Goal: Transaction & Acquisition: Subscribe to service/newsletter

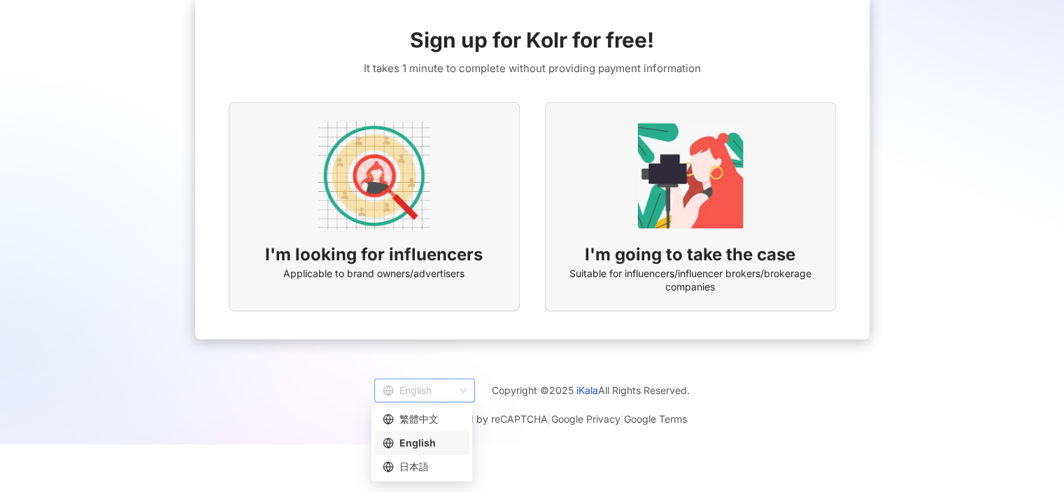
click at [446, 390] on div "English" at bounding box center [418, 390] width 71 height 22
click at [449, 389] on div "English" at bounding box center [418, 390] width 71 height 22
click at [460, 267] on span "Applicable to brand owners/advertisers" at bounding box center [373, 274] width 181 height 14
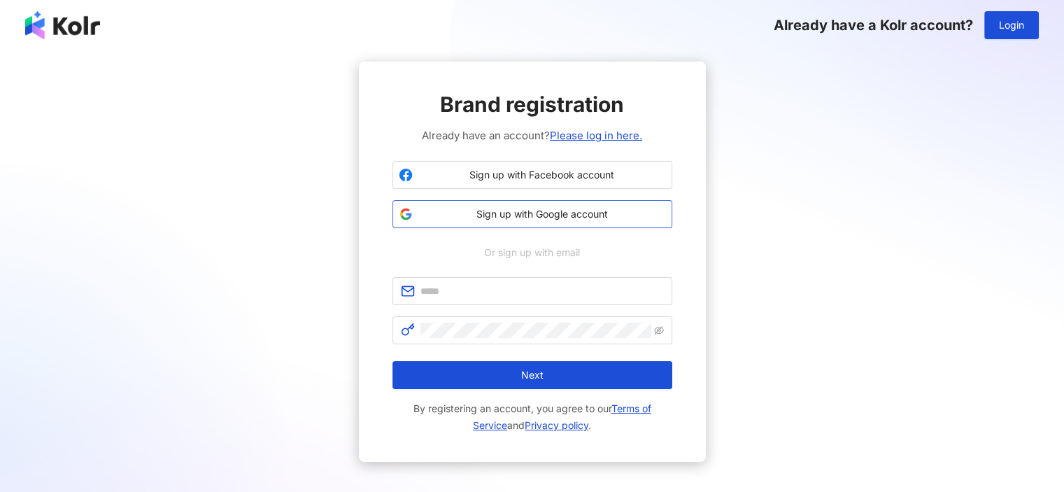
click at [501, 213] on span "Sign up with Google account" at bounding box center [542, 214] width 248 height 14
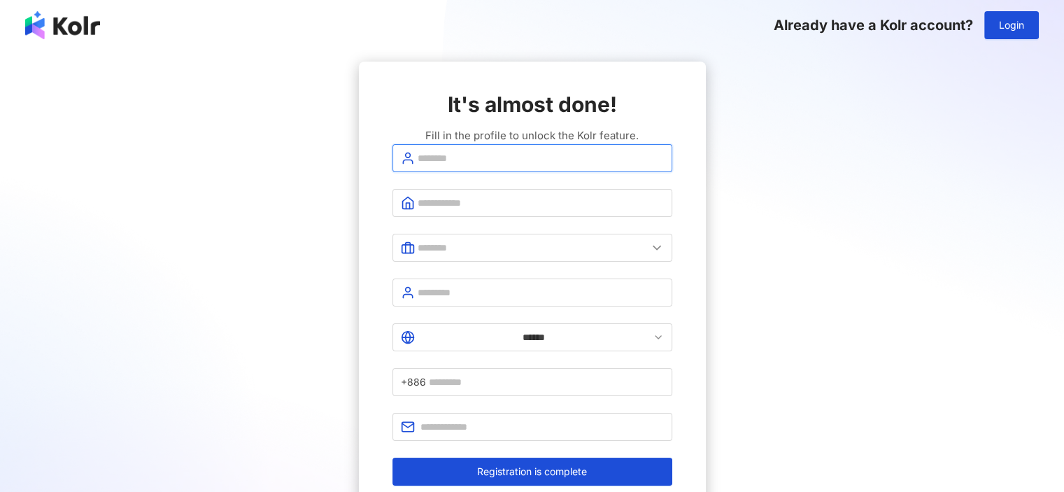
click at [641, 166] on input "text" at bounding box center [541, 157] width 246 height 15
type input "*******"
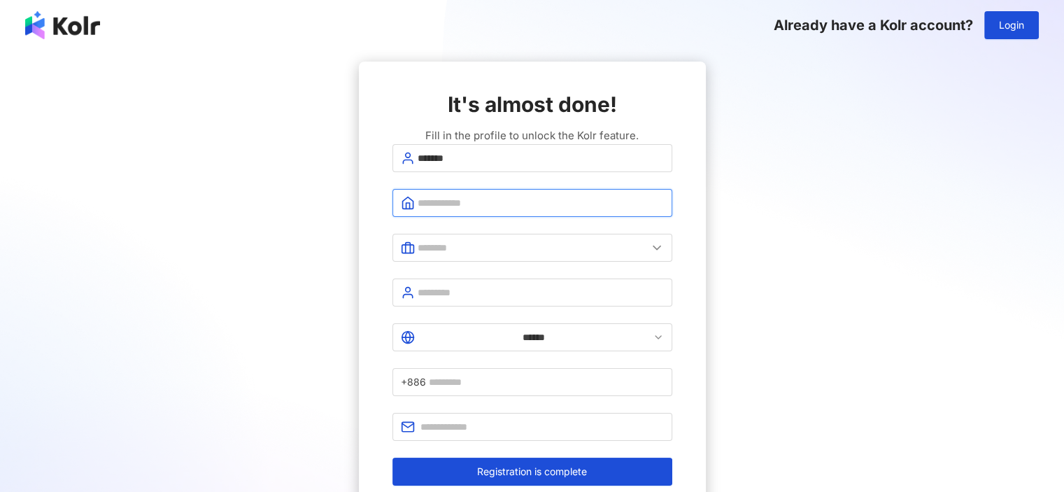
click at [614, 211] on input "text" at bounding box center [541, 202] width 246 height 15
type input "**********"
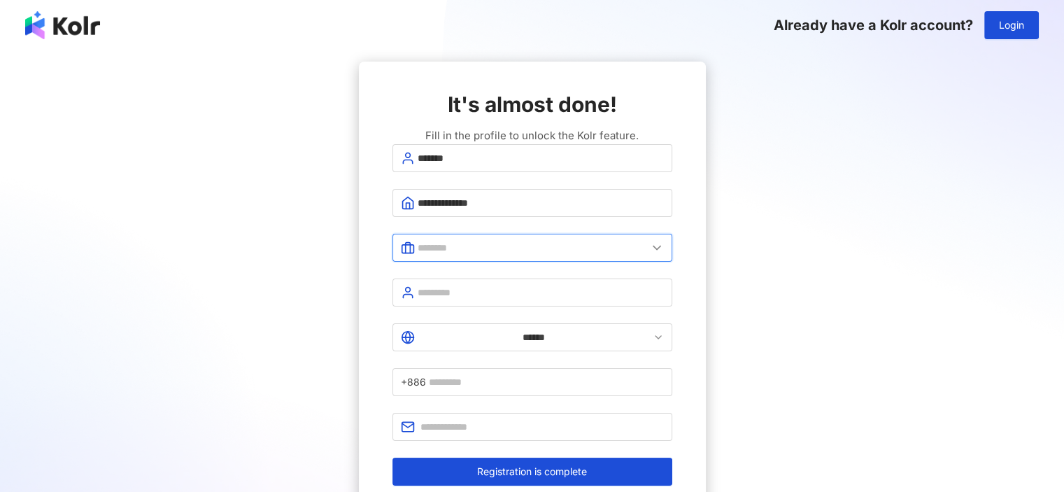
click at [600, 255] on input "text" at bounding box center [533, 247] width 230 height 15
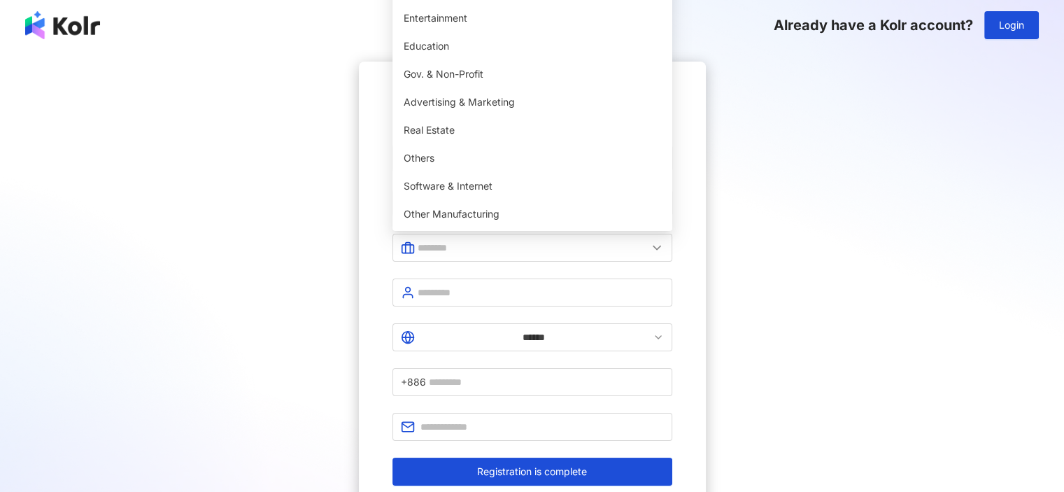
type input "**********"
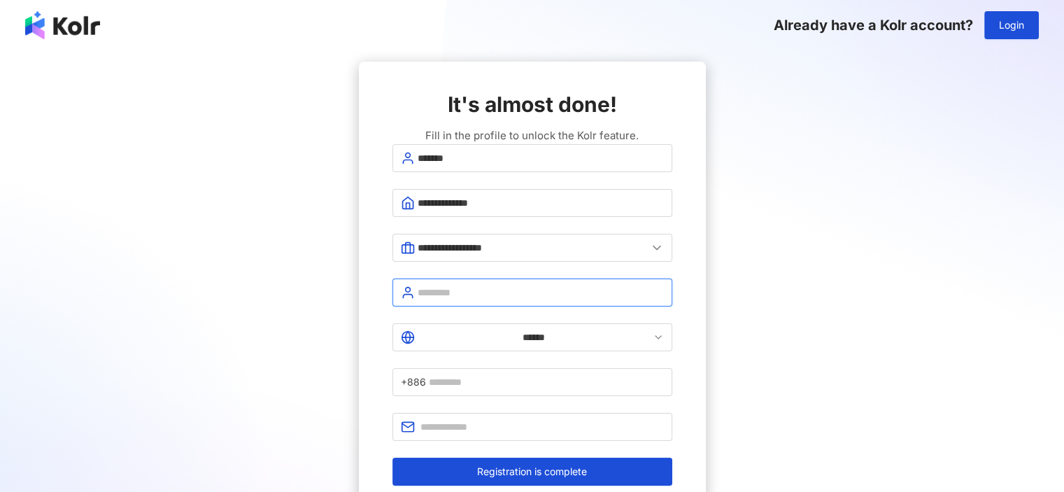
click at [518, 289] on input "text" at bounding box center [541, 292] width 246 height 15
type input "*"
type input "***"
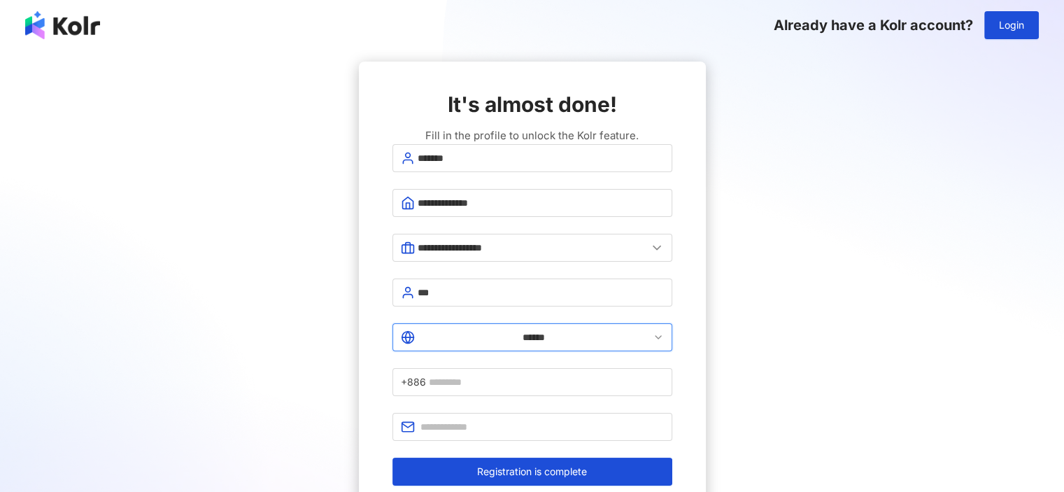
click at [442, 332] on input "******" at bounding box center [534, 337] width 232 height 15
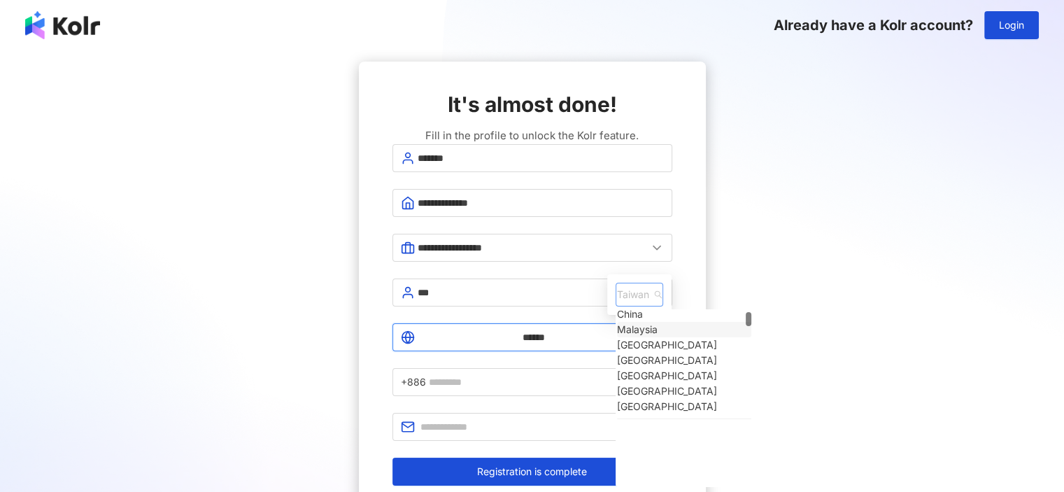
scroll to position [140, 0]
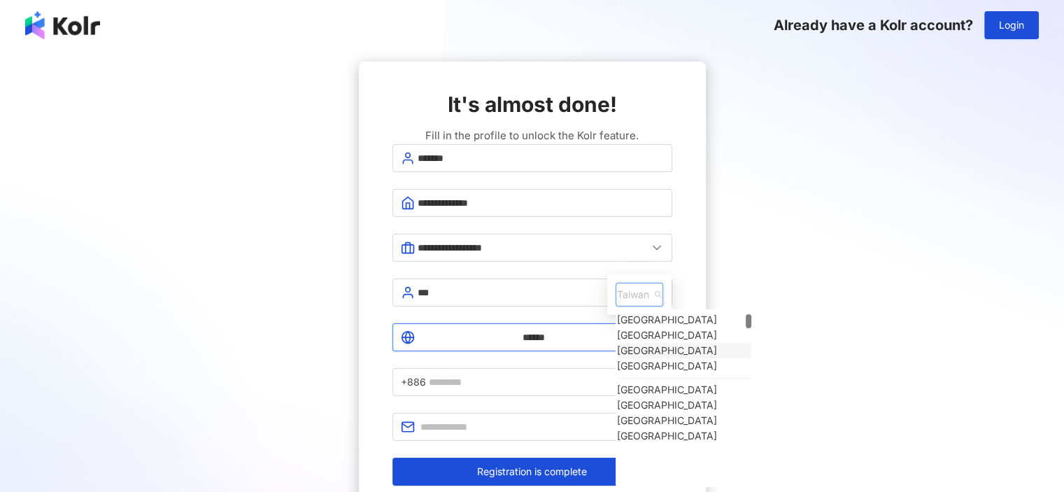
click at [617, 343] on div "[GEOGRAPHIC_DATA]" at bounding box center [667, 350] width 100 height 15
type input "**********"
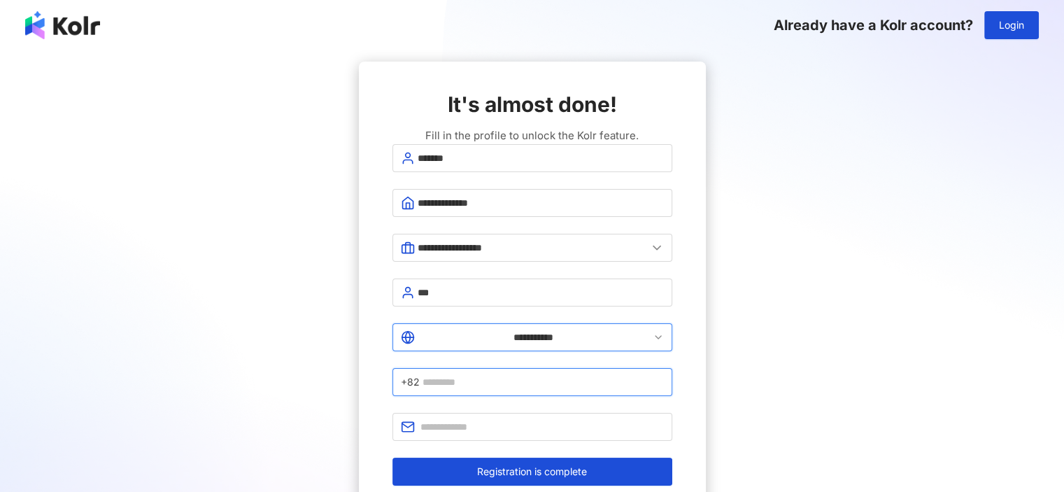
click at [566, 374] on input "text" at bounding box center [543, 381] width 241 height 15
type input "**********"
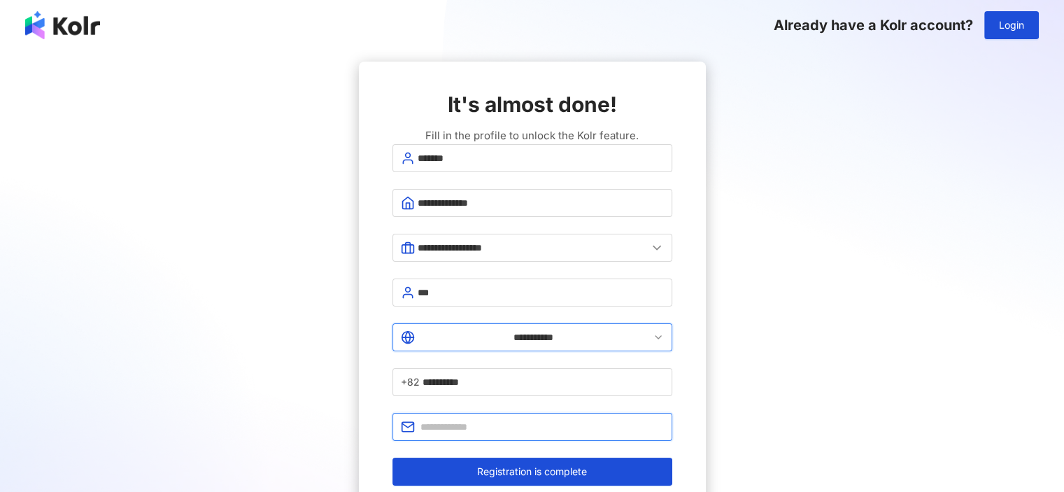
click at [537, 419] on input "text" at bounding box center [543, 426] width 244 height 15
type input "*"
click at [577, 419] on input "text" at bounding box center [543, 426] width 244 height 15
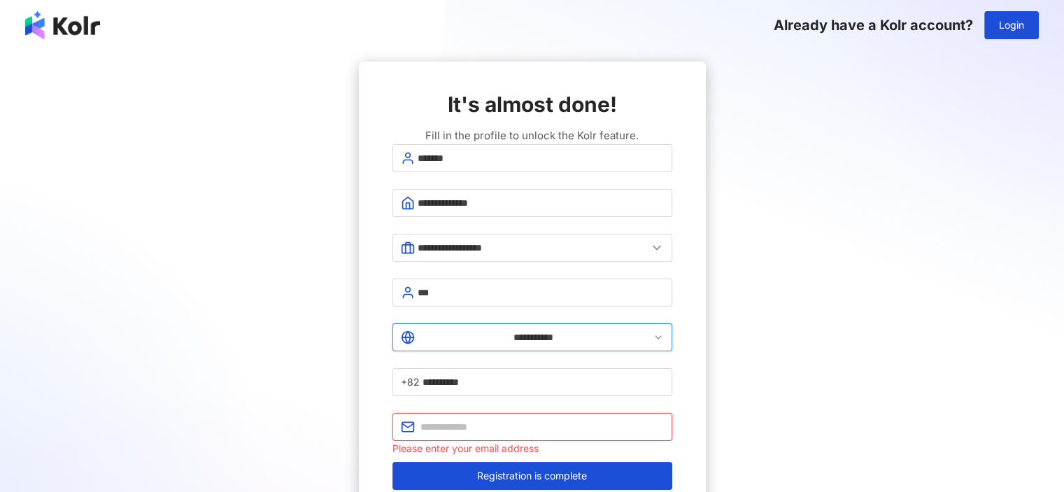
click at [476, 419] on input "text" at bounding box center [543, 426] width 244 height 15
type input "**********"
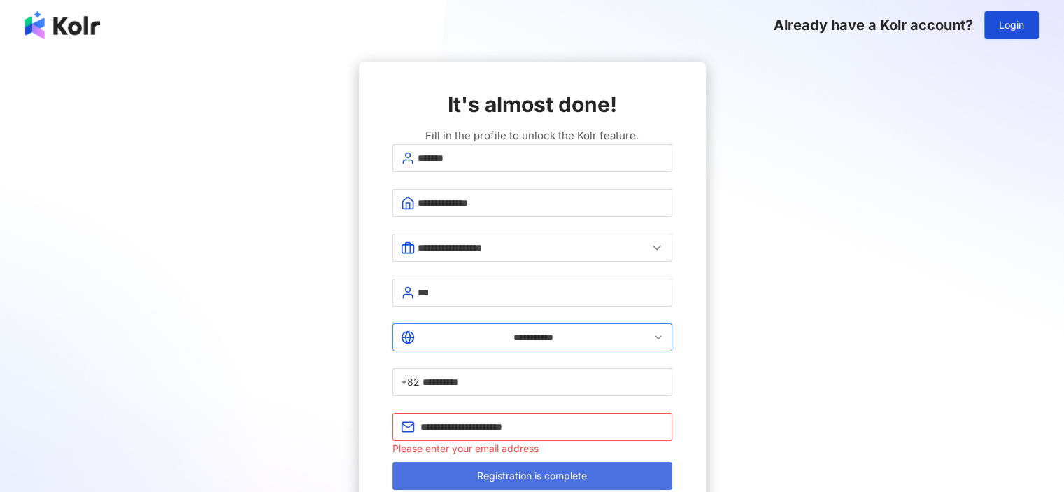
click at [507, 470] on span "Registration is complete" at bounding box center [532, 475] width 110 height 11
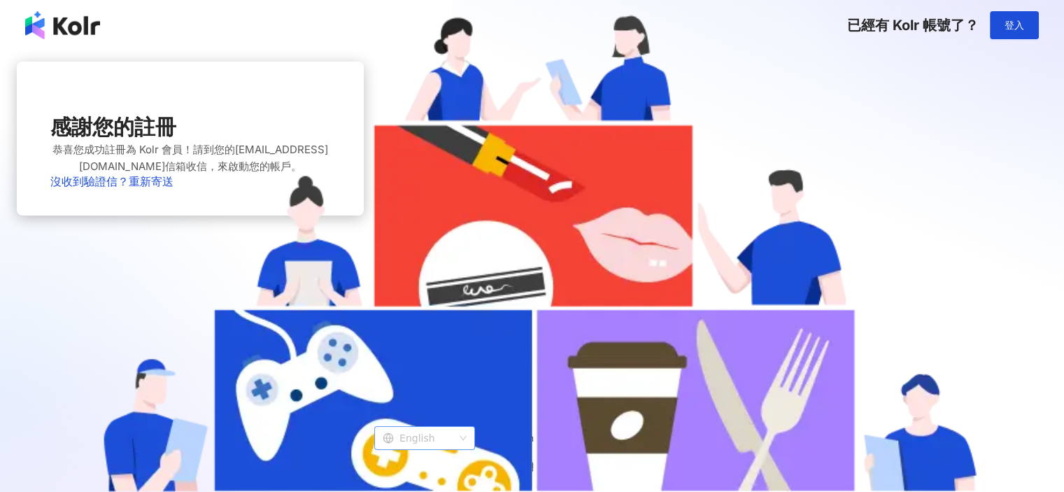
click at [445, 449] on div "English" at bounding box center [418, 438] width 71 height 22
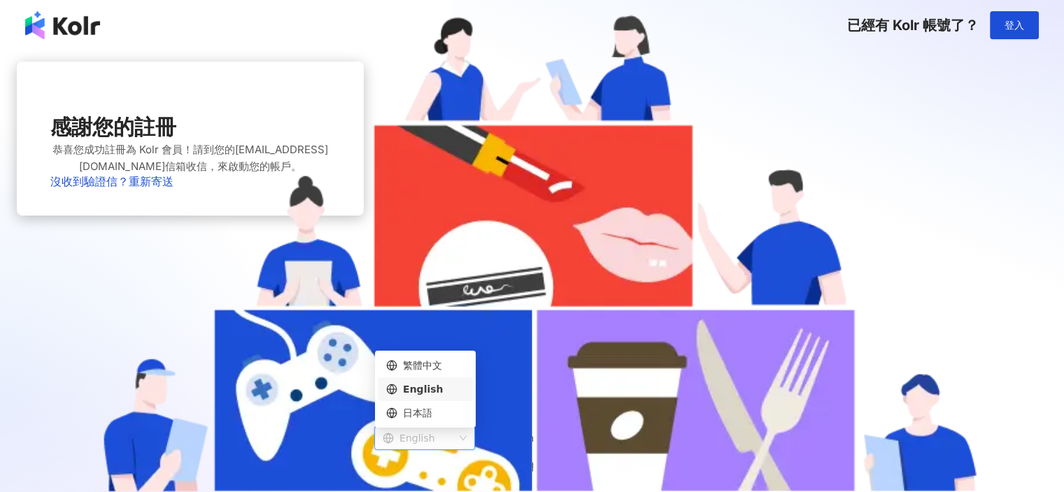
click at [442, 396] on div "English" at bounding box center [425, 388] width 78 height 15
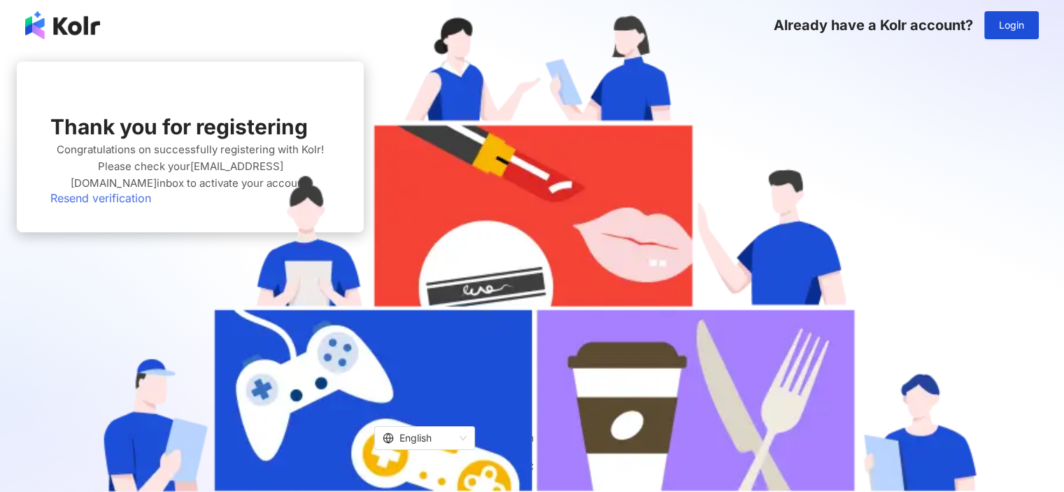
click at [151, 205] on link "Resend verification" at bounding box center [100, 198] width 101 height 14
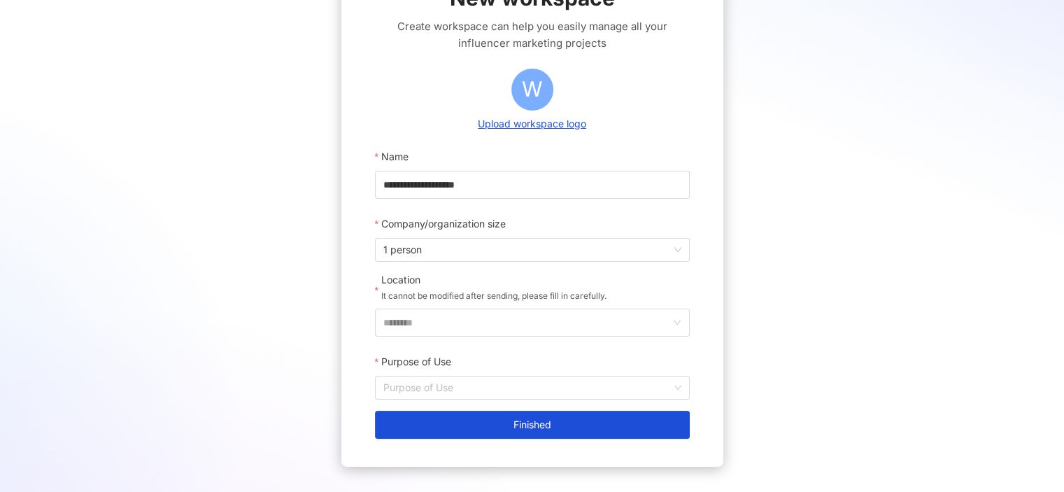
scroll to position [140, 0]
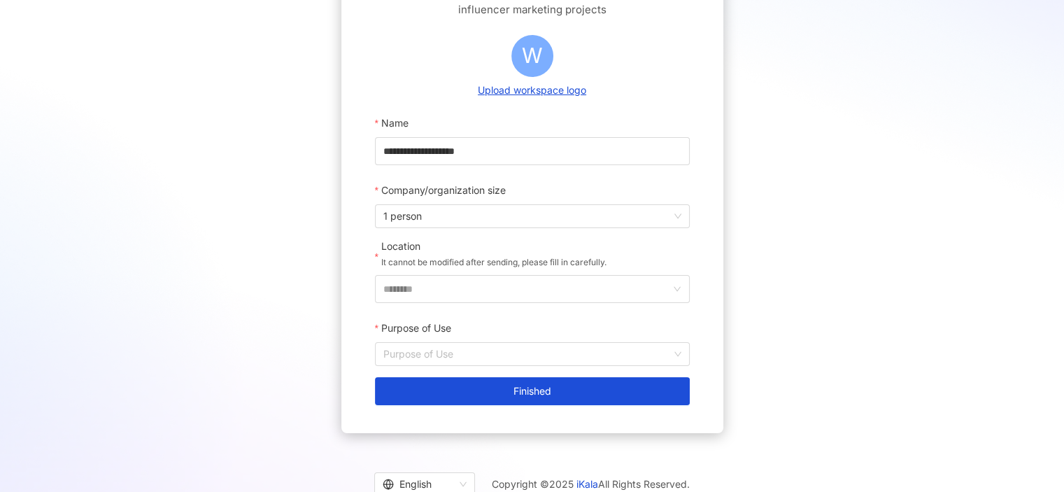
click at [649, 405] on div "**********" at bounding box center [532, 178] width 382 height 512
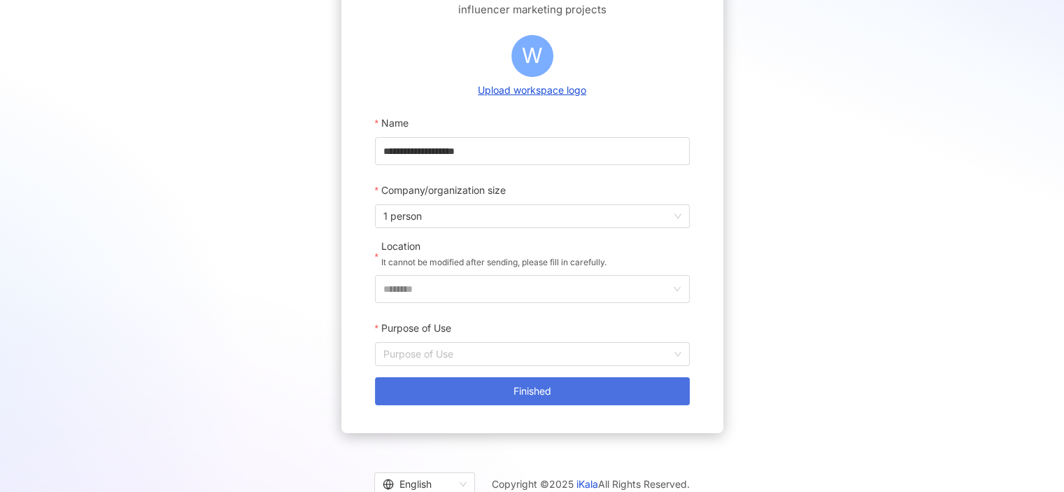
click at [649, 401] on button "Finished" at bounding box center [532, 391] width 315 height 28
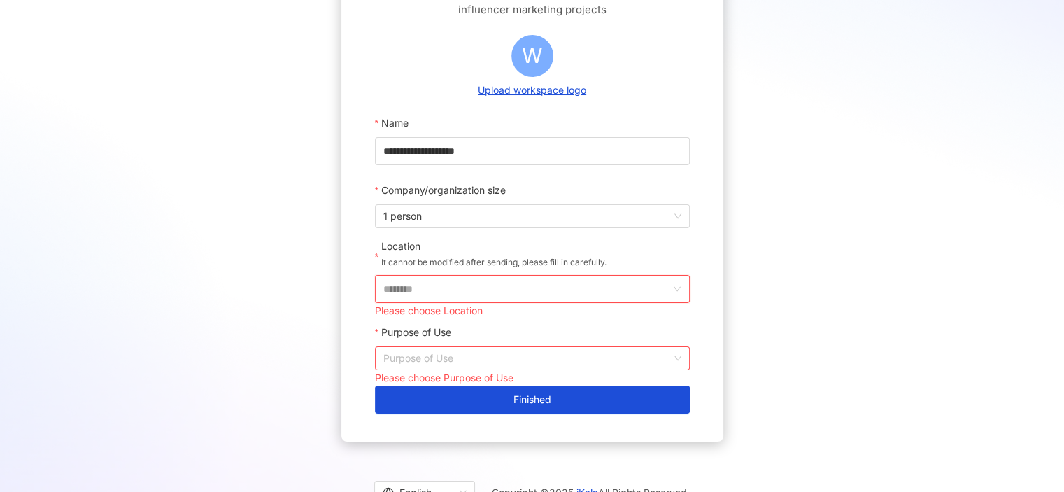
click at [649, 292] on input "********" at bounding box center [526, 289] width 287 height 27
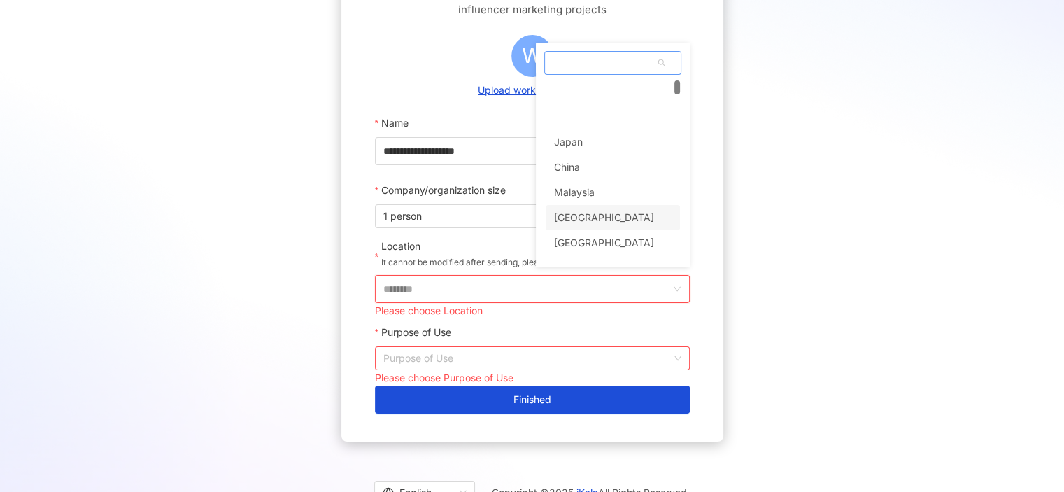
scroll to position [70, 0]
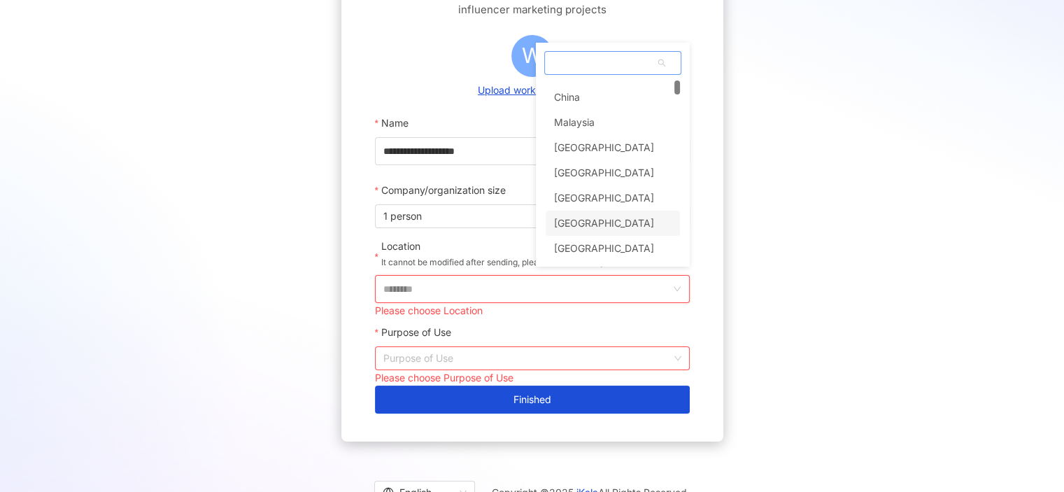
click at [642, 222] on div "[GEOGRAPHIC_DATA]" at bounding box center [613, 223] width 134 height 25
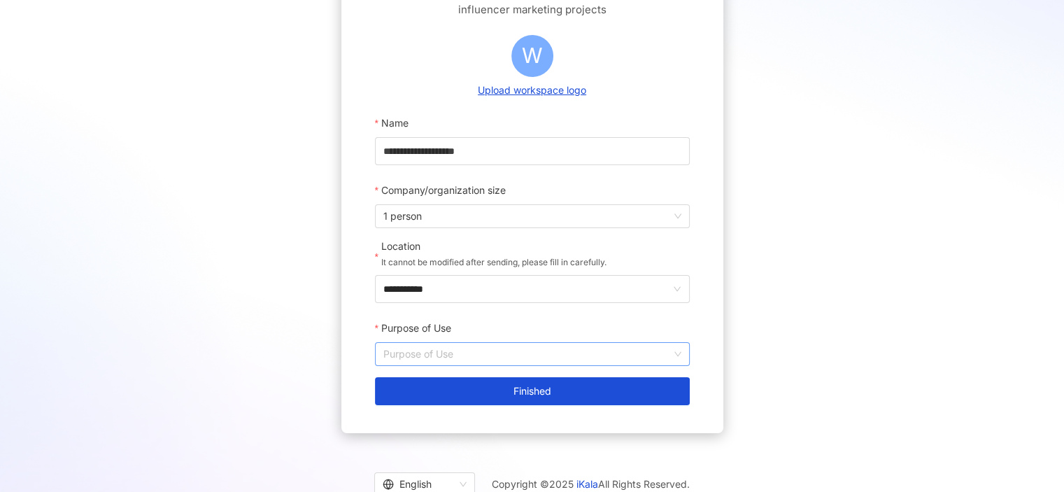
click at [648, 358] on input "Purpose of Use" at bounding box center [532, 354] width 298 height 22
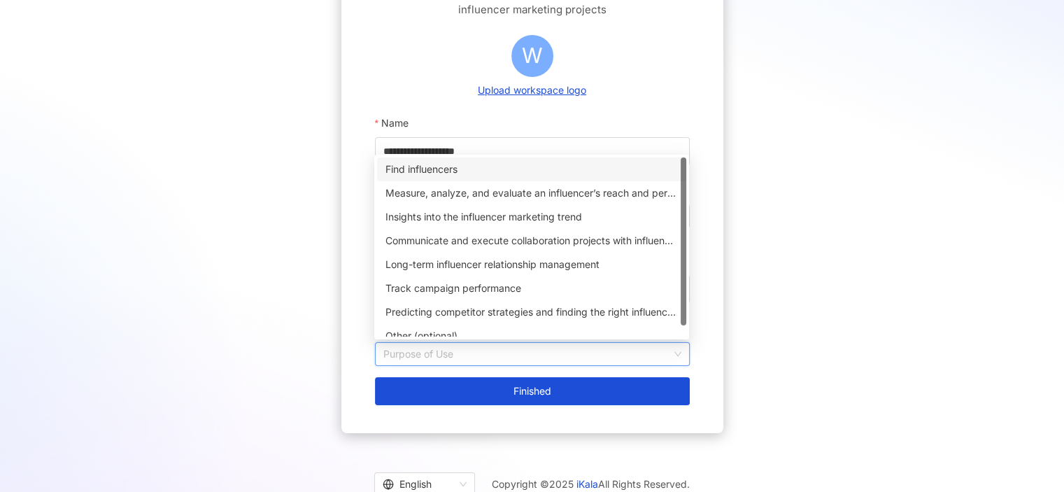
click at [635, 168] on div "Find influencers" at bounding box center [532, 169] width 292 height 15
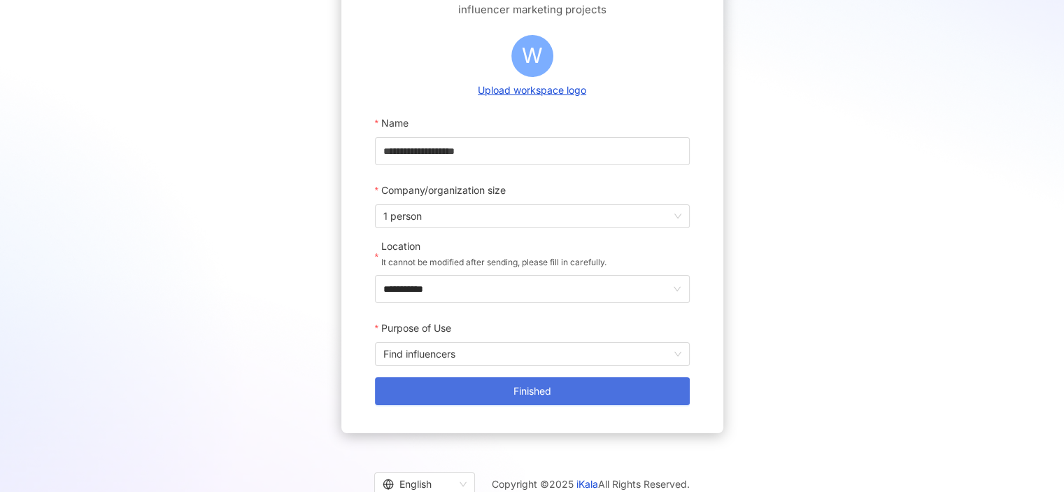
click at [641, 388] on button "Finished" at bounding box center [532, 391] width 315 height 28
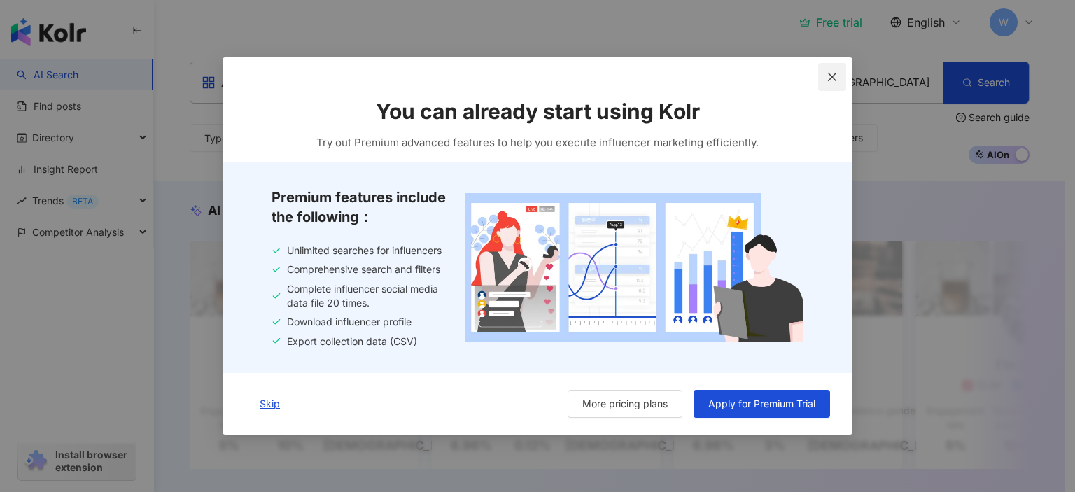
click at [822, 80] on span "Close" at bounding box center [832, 76] width 28 height 11
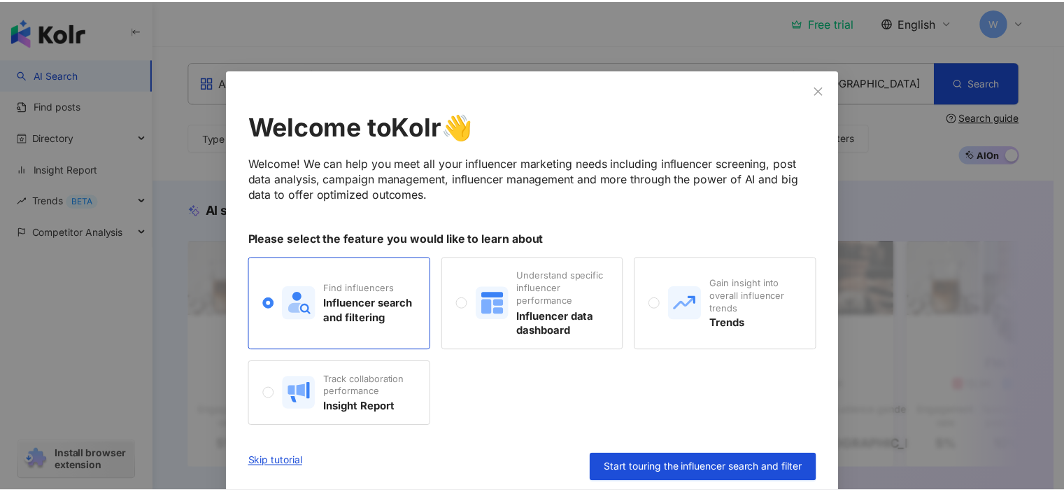
scroll to position [7, 0]
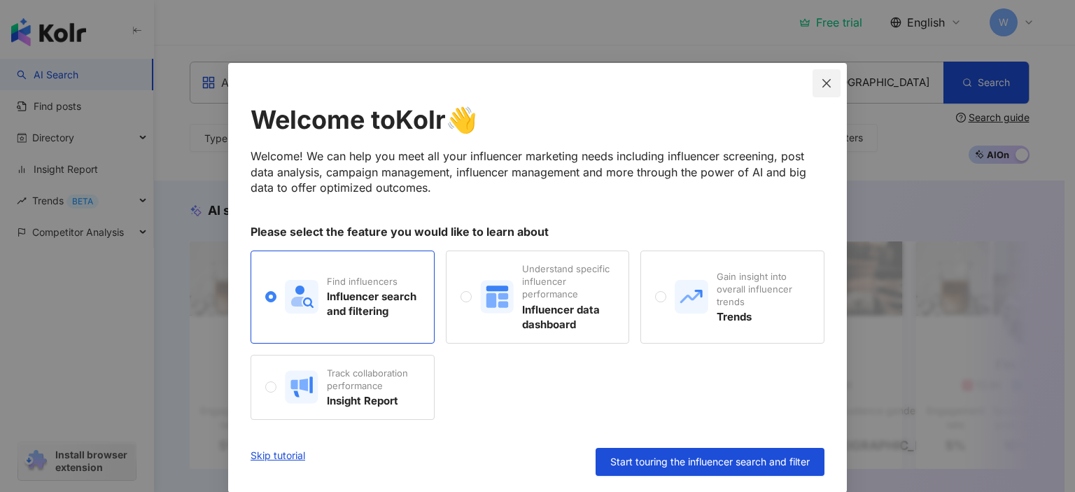
click at [817, 90] on button "Close" at bounding box center [826, 83] width 28 height 28
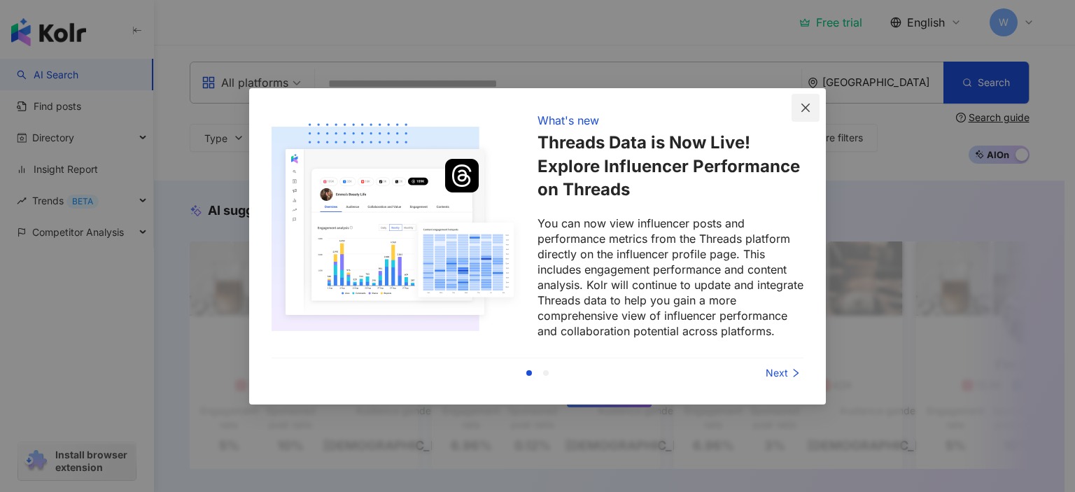
click at [806, 102] on icon "close" at bounding box center [805, 107] width 11 height 11
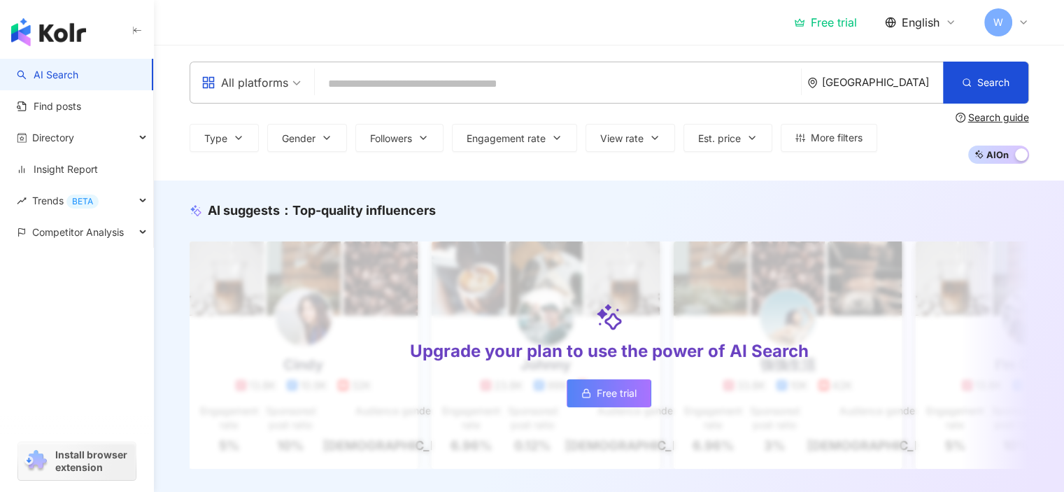
click at [626, 94] on input "search" at bounding box center [557, 84] width 475 height 27
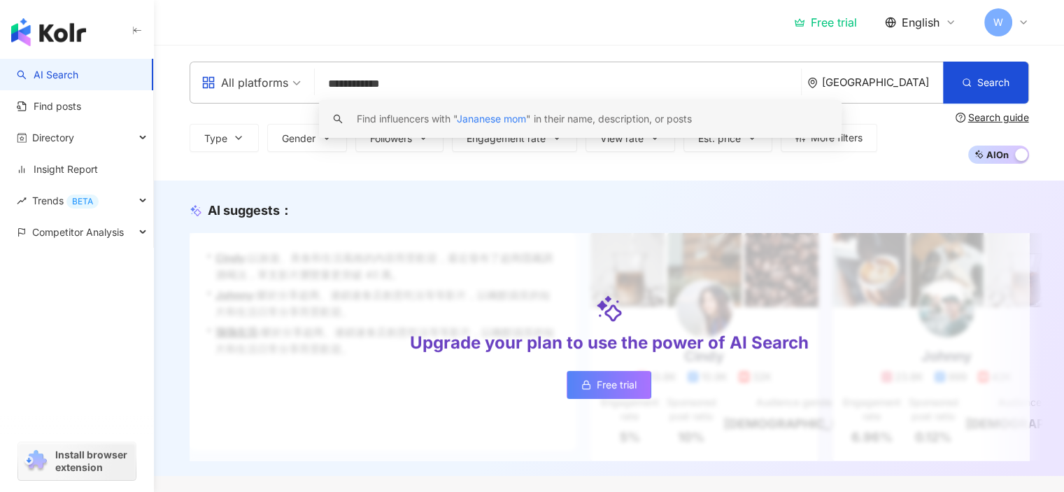
type input "**********"
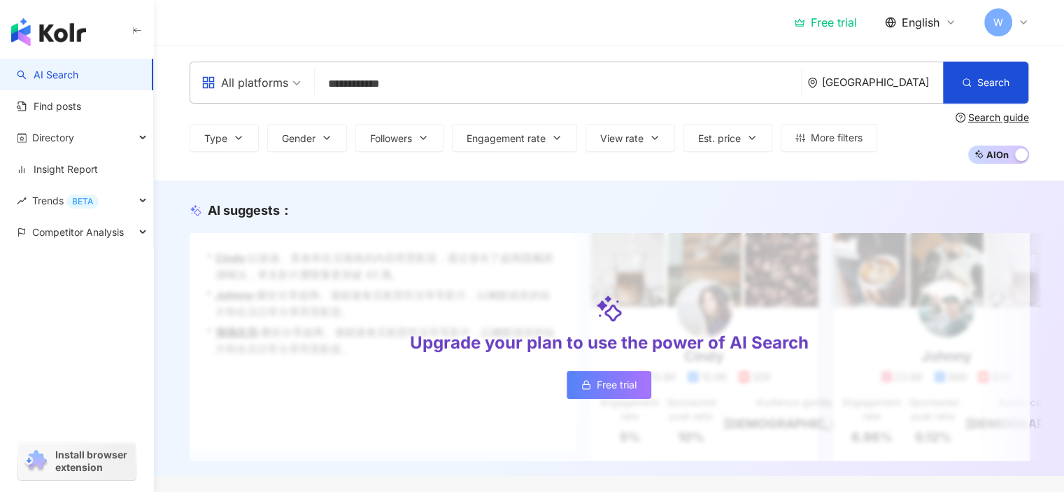
click at [895, 89] on div "[GEOGRAPHIC_DATA]" at bounding box center [876, 82] width 136 height 41
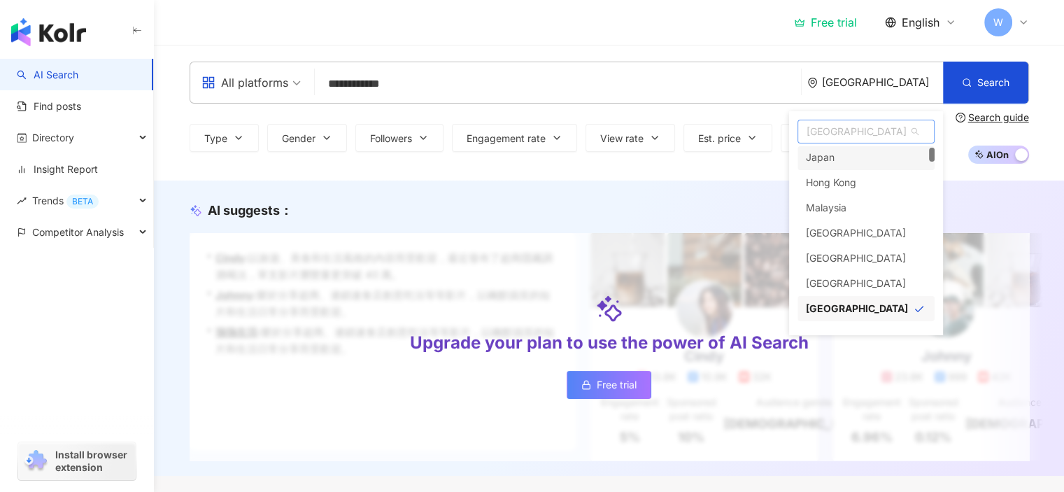
click at [849, 157] on div "Japan" at bounding box center [866, 157] width 137 height 25
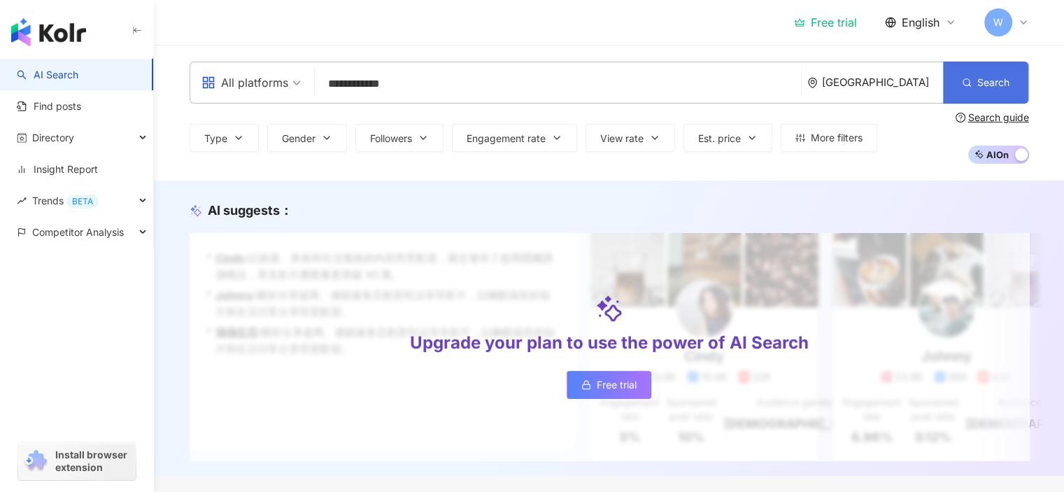
click at [1005, 73] on button "Search" at bounding box center [985, 83] width 85 height 42
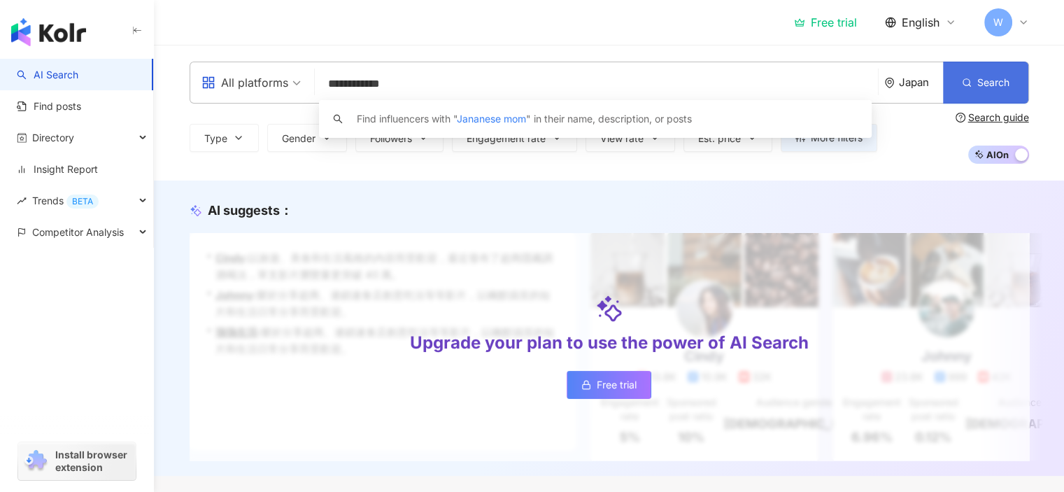
click at [1002, 73] on button "Search" at bounding box center [985, 83] width 85 height 42
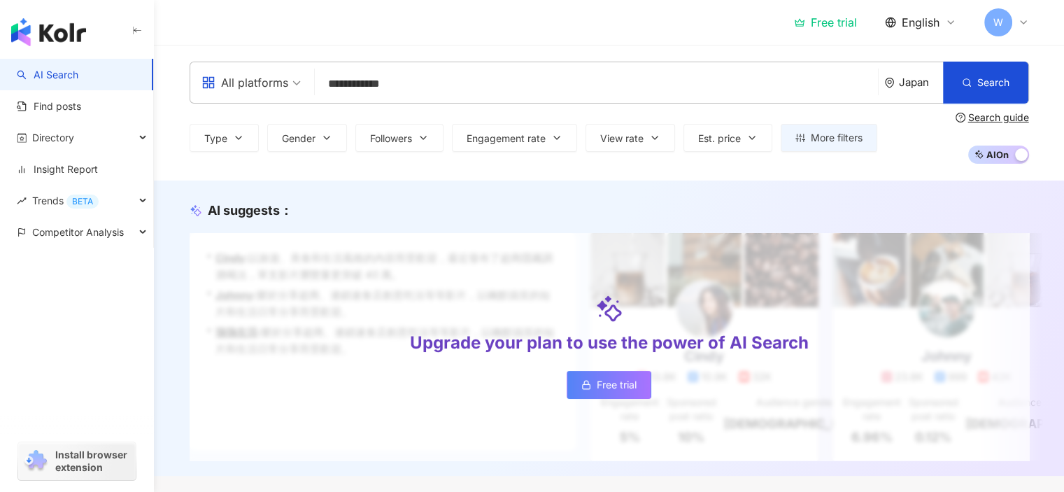
click at [642, 397] on link "Free trial" at bounding box center [609, 385] width 85 height 28
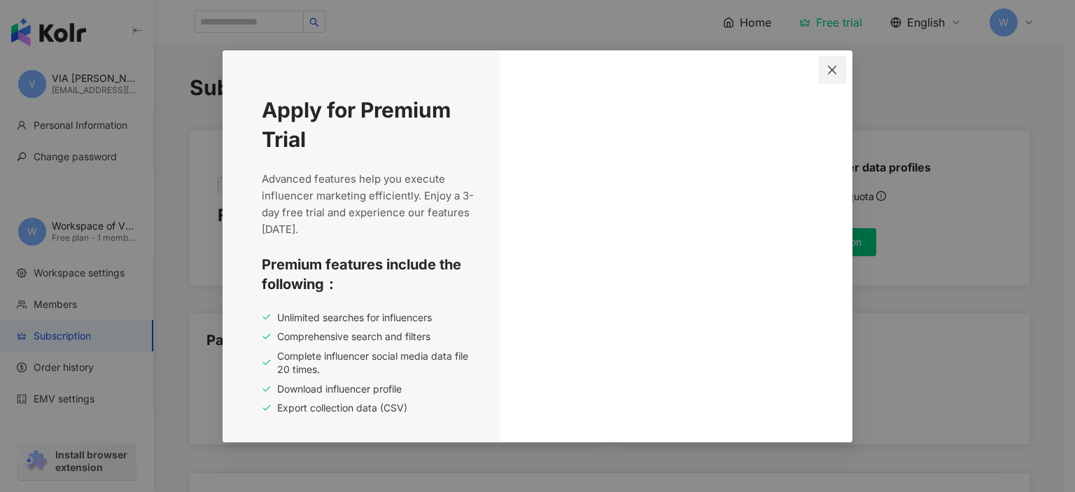
click at [824, 72] on span "Close" at bounding box center [832, 69] width 28 height 11
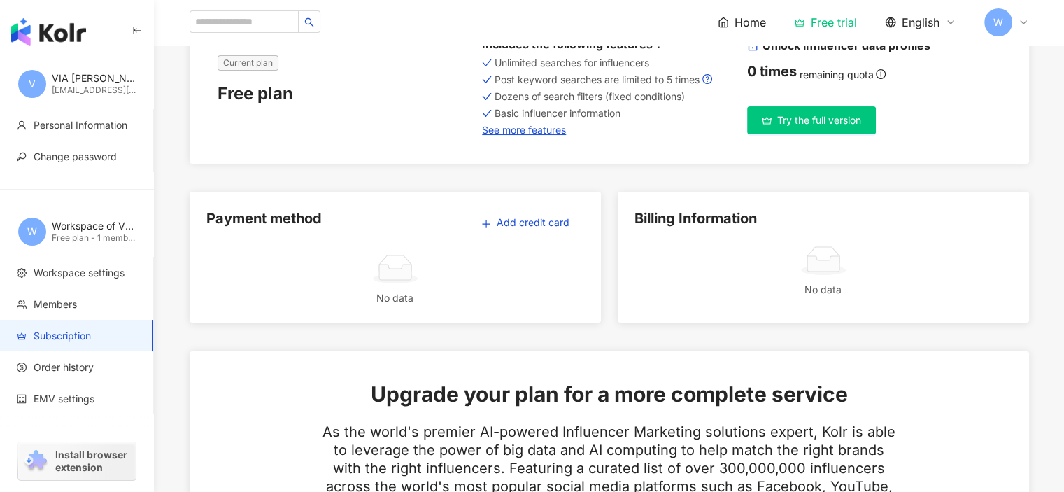
scroll to position [140, 0]
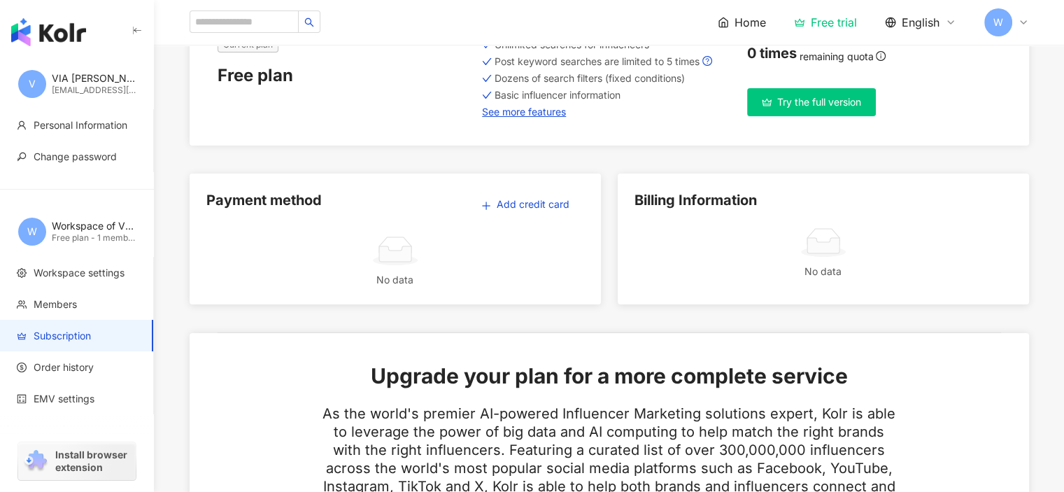
click at [845, 100] on span "Try the full version" at bounding box center [819, 102] width 84 height 11
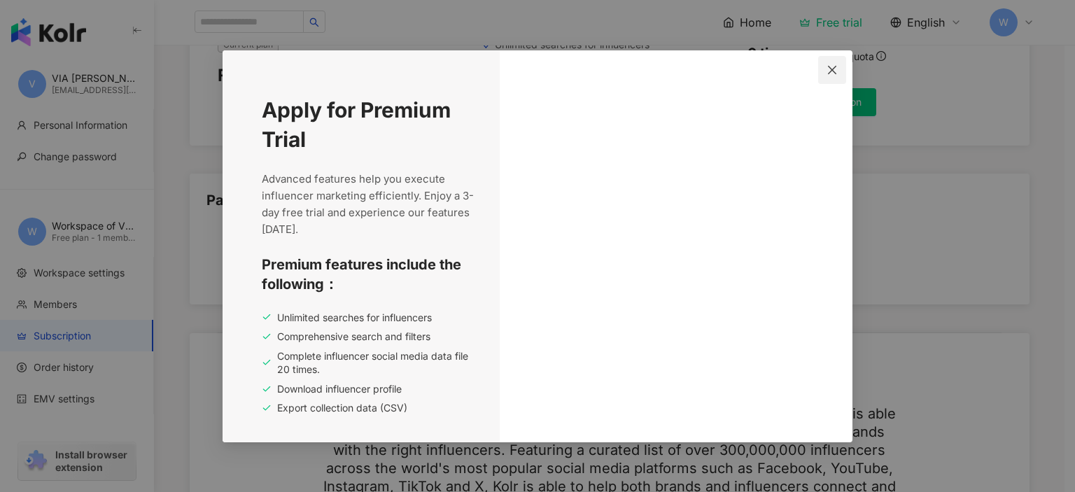
click at [835, 78] on button "Close" at bounding box center [832, 70] width 28 height 28
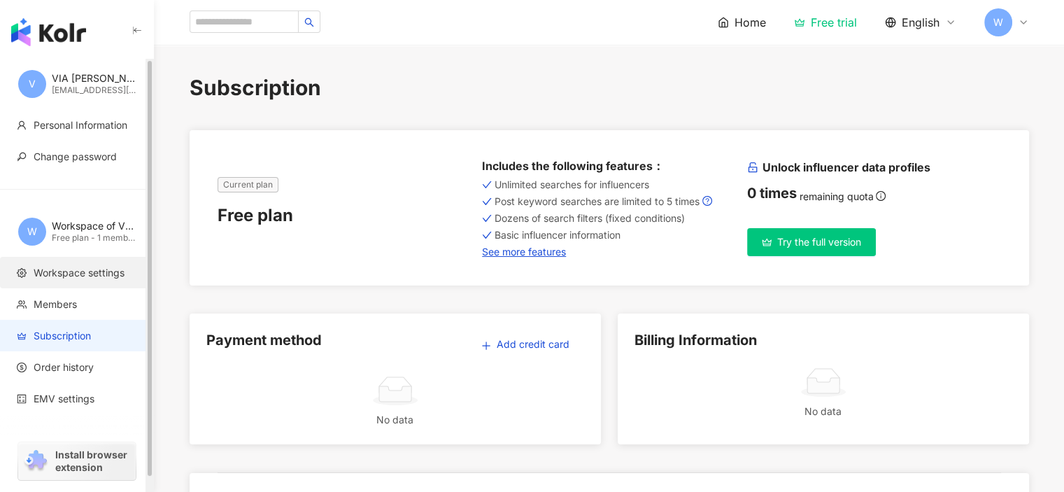
click at [73, 283] on li "Workspace settings" at bounding box center [76, 272] width 153 height 31
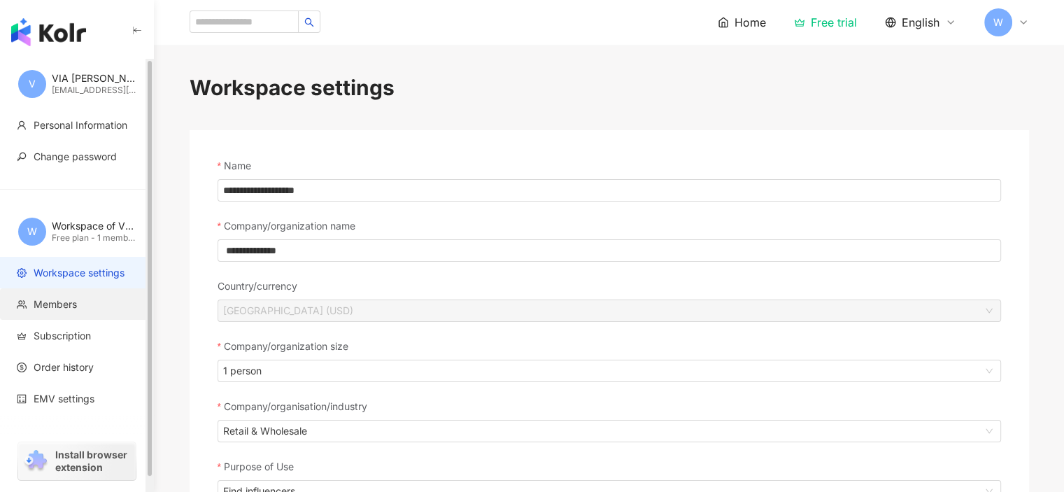
click at [70, 299] on span "Members" at bounding box center [55, 304] width 43 height 14
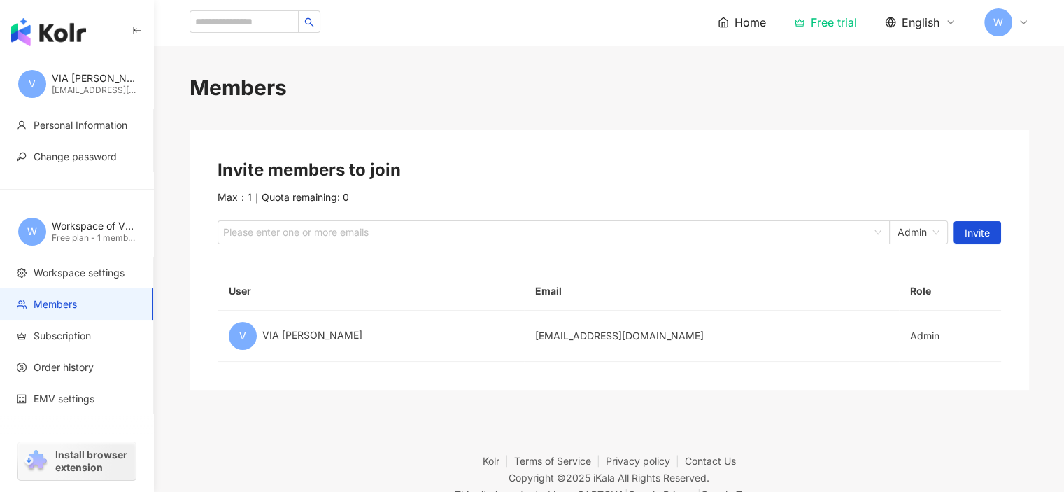
click at [528, 117] on div "Members Invite members to join Max：1 ｜ Quota remaining: 0 Please enter one or m…" at bounding box center [610, 231] width 896 height 317
click at [55, 41] on img "button" at bounding box center [48, 32] width 75 height 28
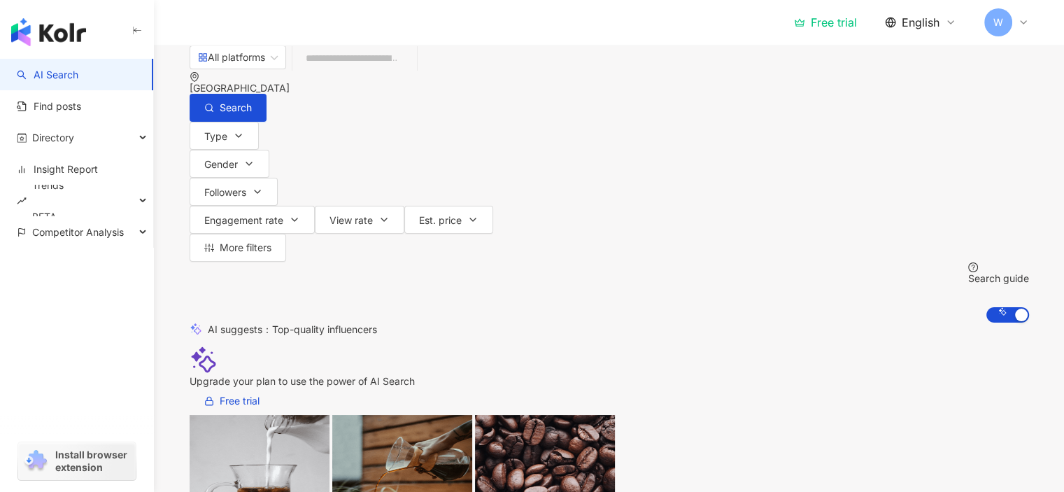
click at [411, 71] on input "search" at bounding box center [354, 58] width 113 height 27
click at [896, 83] on div "[GEOGRAPHIC_DATA]" at bounding box center [610, 88] width 840 height 11
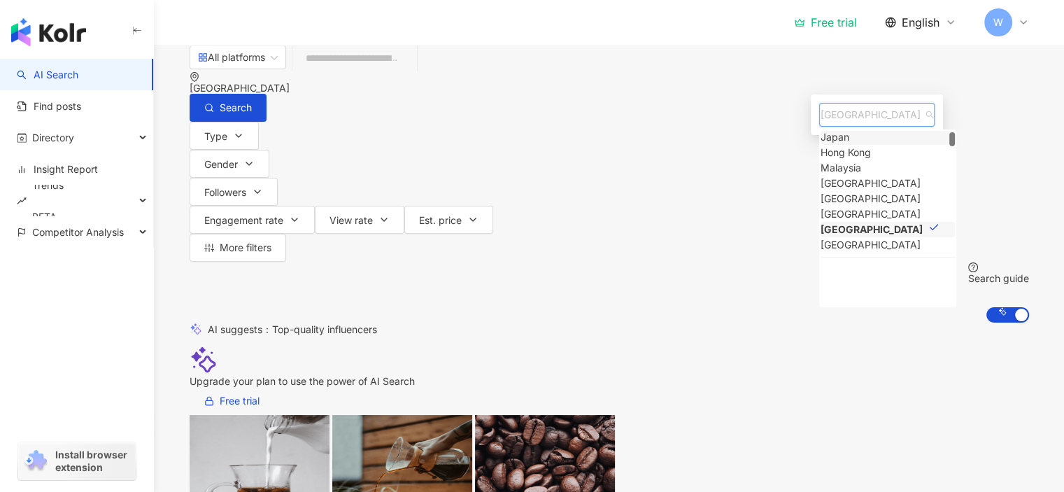
click at [849, 145] on div "Japan" at bounding box center [835, 136] width 29 height 15
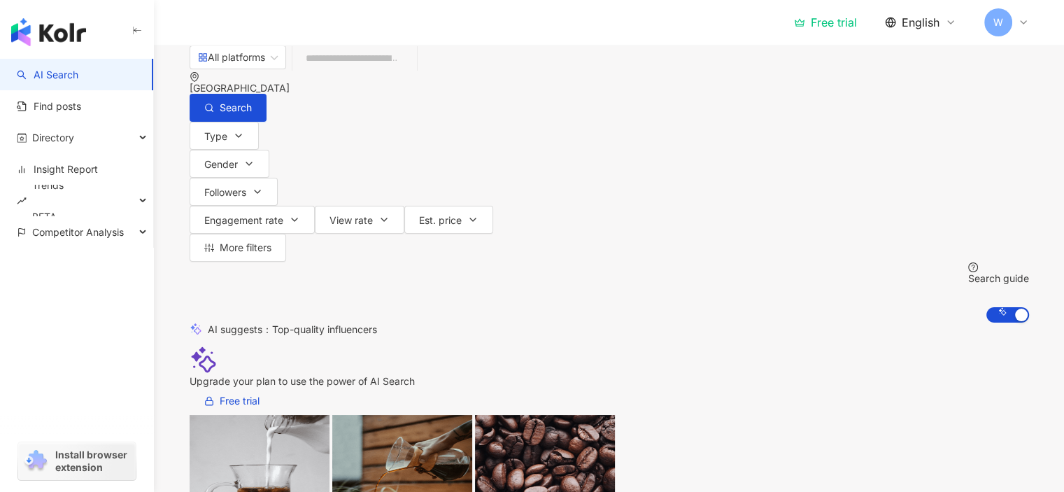
click at [411, 71] on input "search" at bounding box center [354, 58] width 113 height 27
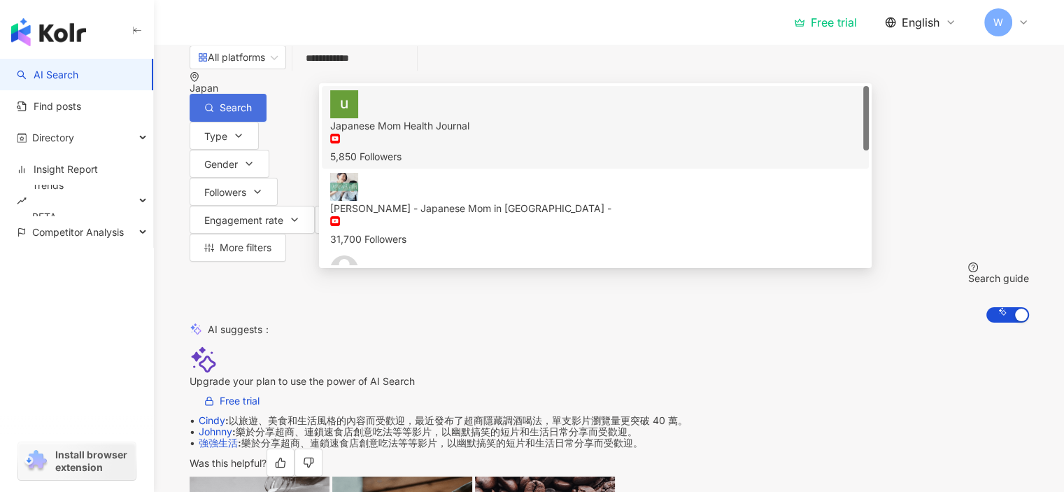
type input "**********"
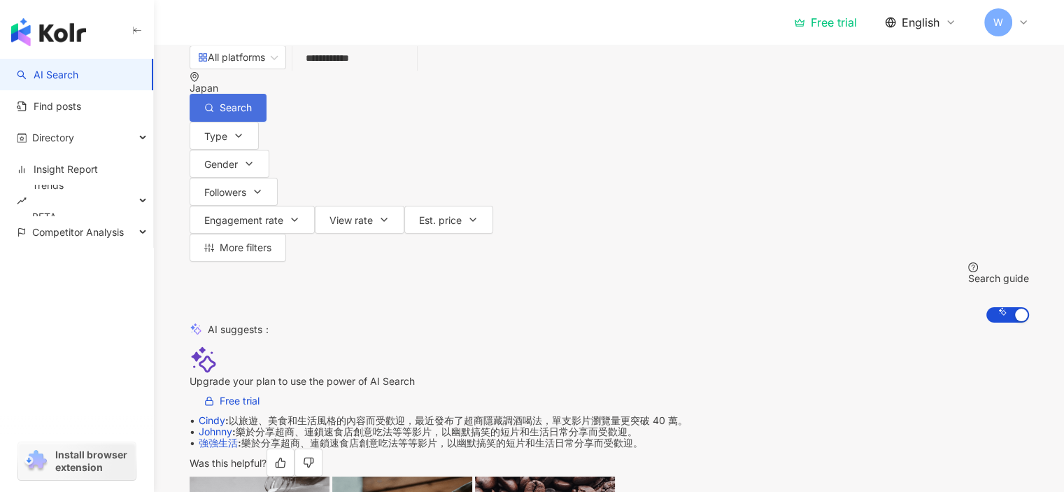
click at [267, 94] on button "Search" at bounding box center [228, 108] width 77 height 28
click at [411, 71] on input "**********" at bounding box center [354, 58] width 113 height 27
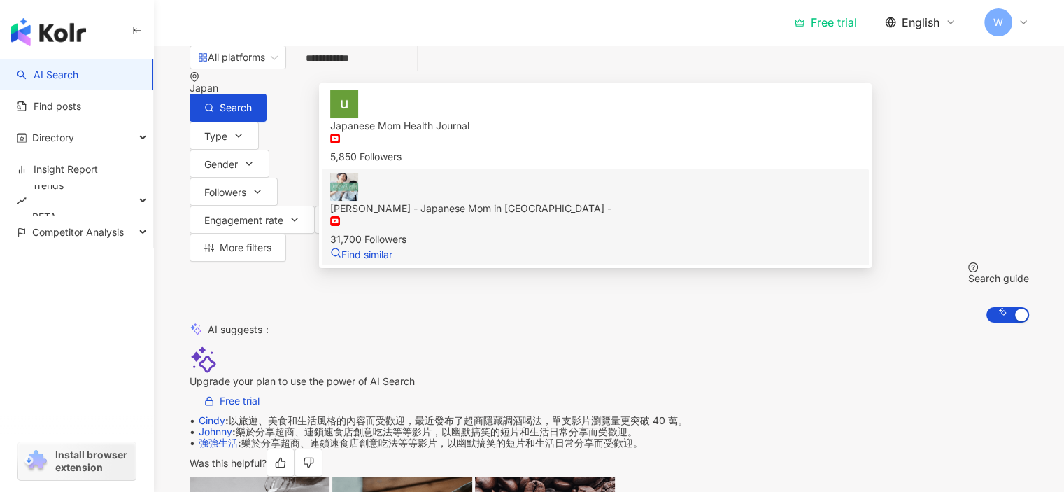
click at [609, 216] on div "31,700 Followers" at bounding box center [595, 231] width 531 height 31
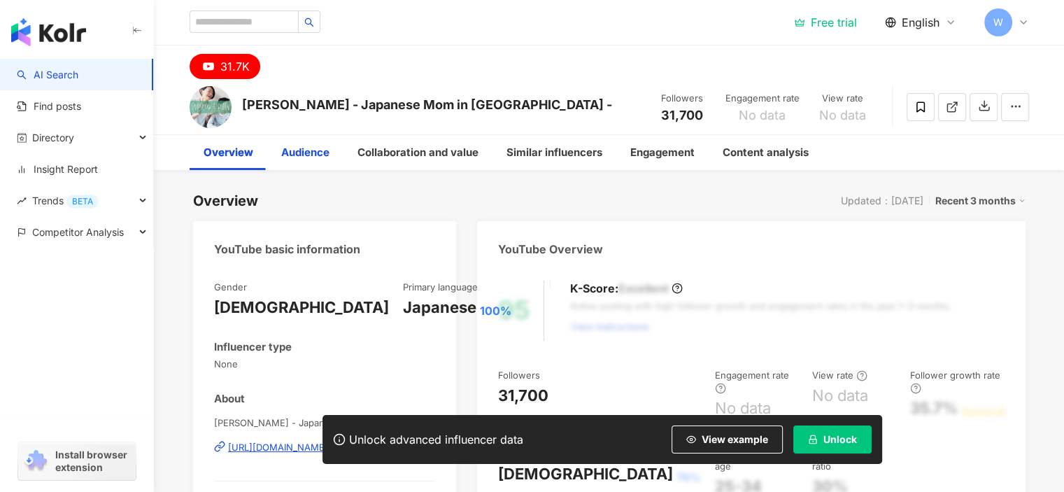
click at [281, 153] on div "Audience" at bounding box center [305, 152] width 48 height 17
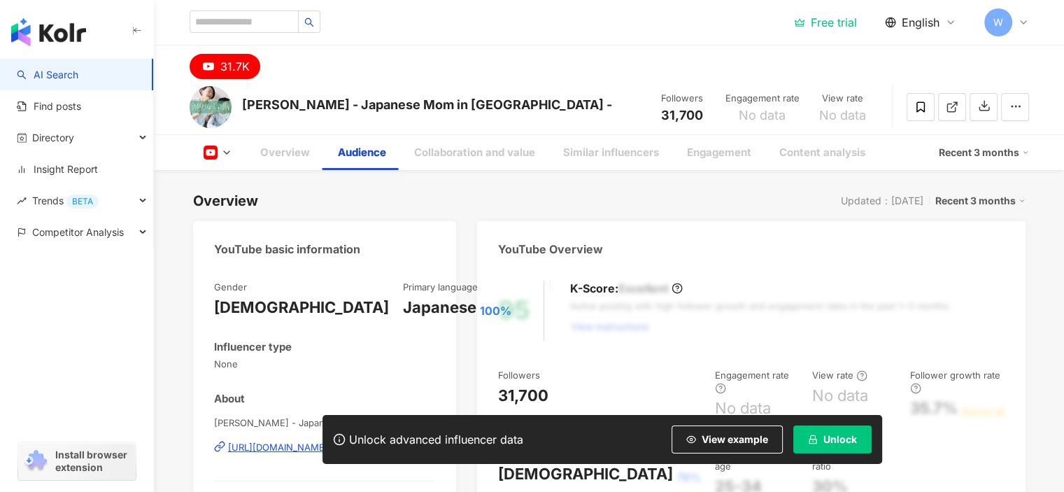
scroll to position [1220, 0]
